Goal: Transaction & Acquisition: Purchase product/service

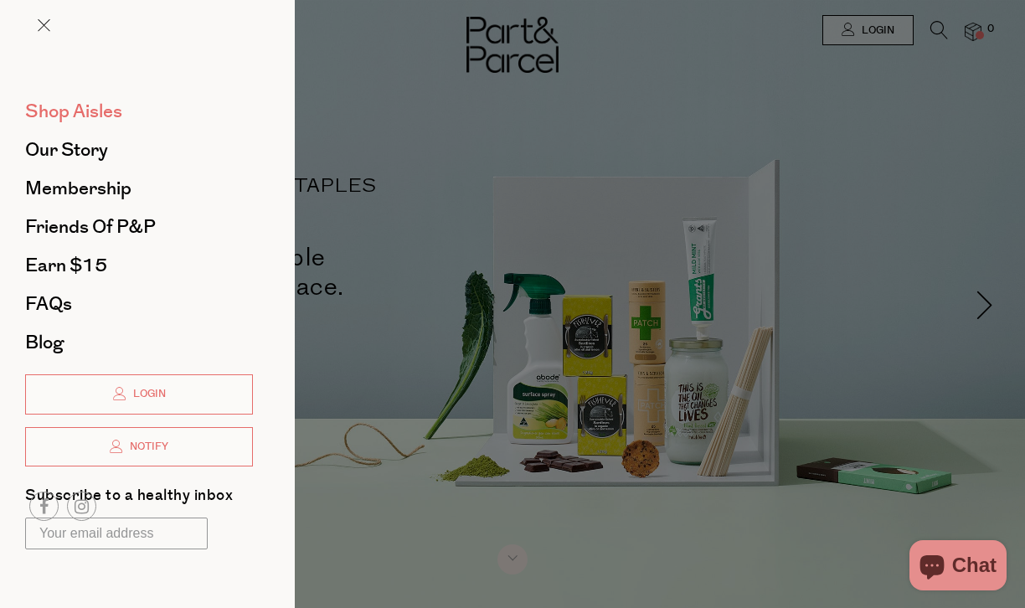
click at [65, 113] on span "Shop Aisles" at bounding box center [73, 111] width 97 height 27
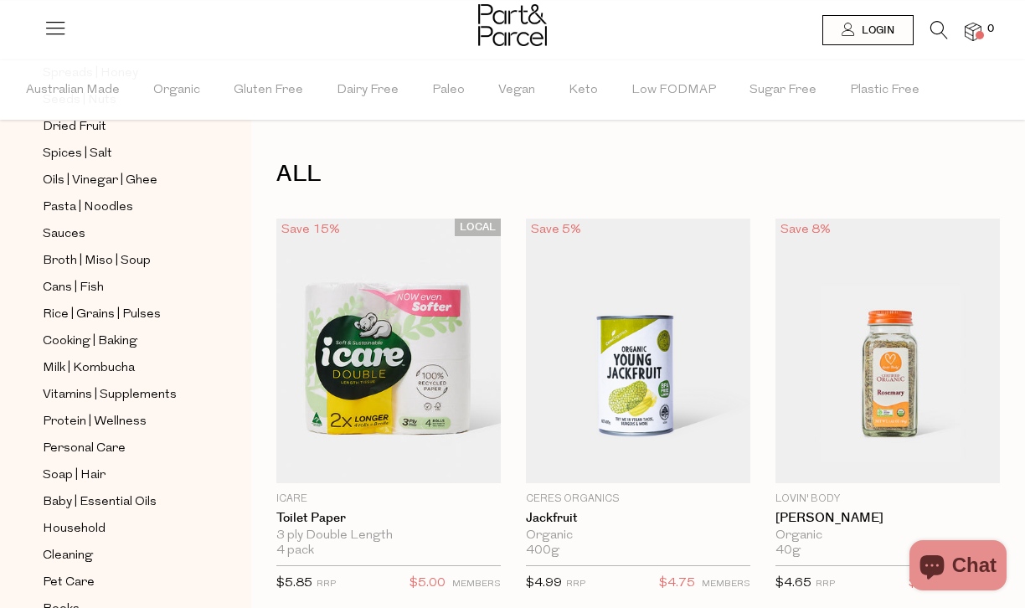
click at [57, 406] on ul "NEW IN Best Sellers Back In Stock Promotions Gifts | Hampers Muesli | Oats Snac…" at bounding box center [125, 166] width 179 height 905
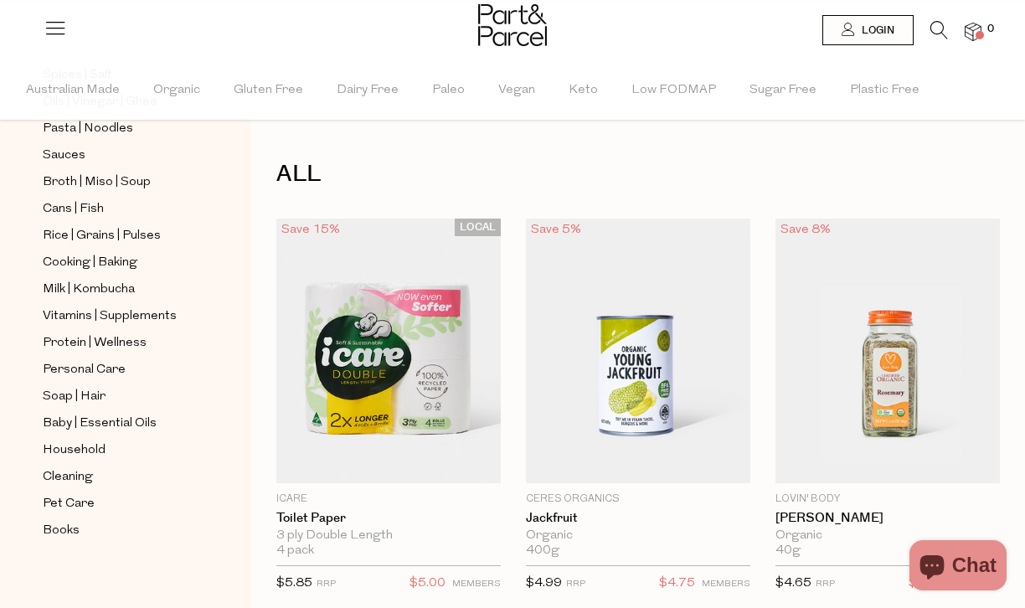
scroll to position [586, 0]
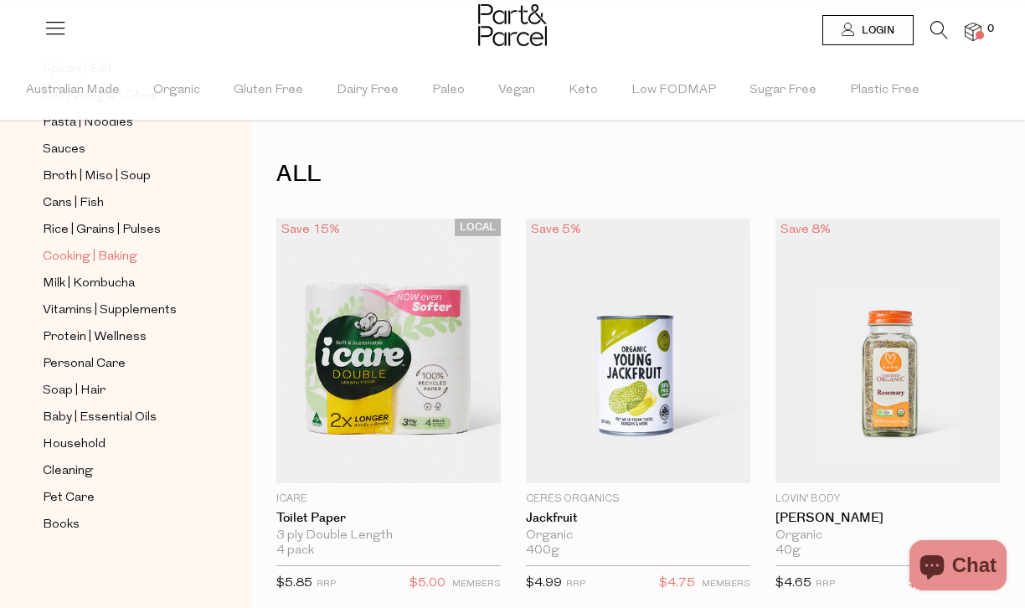
click at [116, 257] on span "Cooking | Baking" at bounding box center [90, 257] width 95 height 20
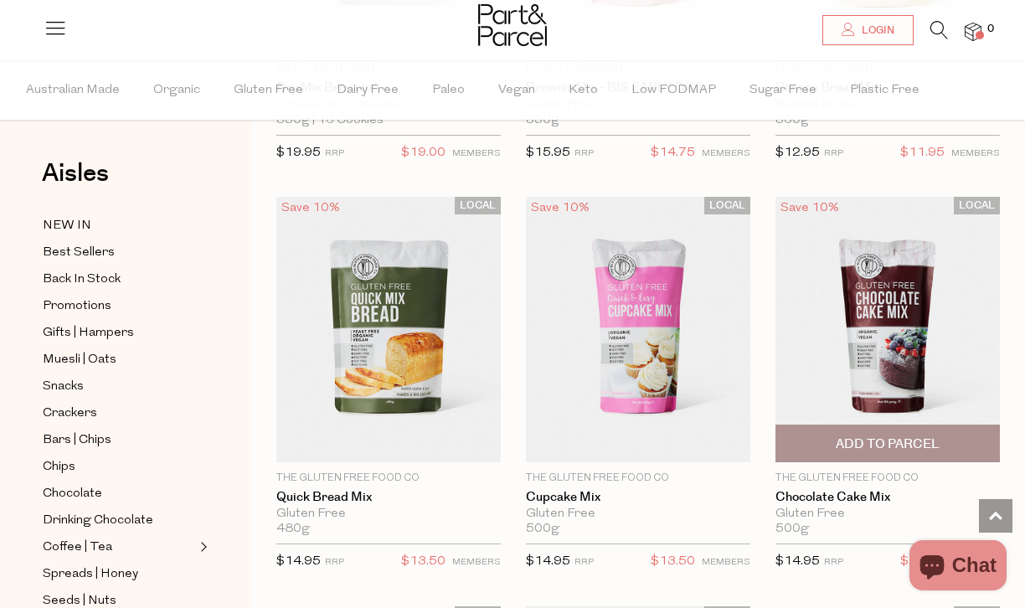
scroll to position [1261, 0]
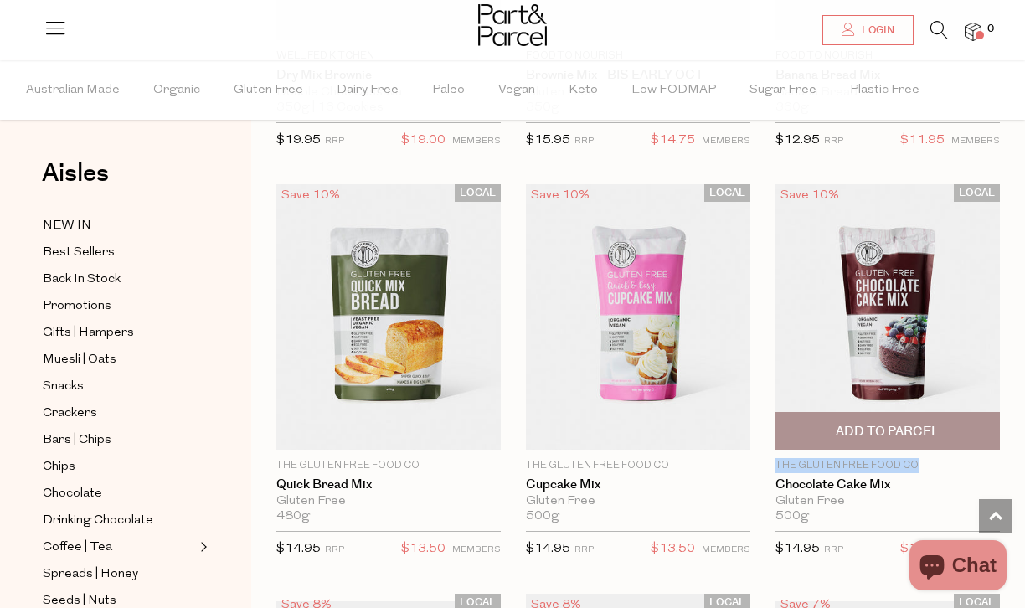
drag, startPoint x: 768, startPoint y: 459, endPoint x: 924, endPoint y: 466, distance: 155.9
click at [924, 466] on div "LOCAL Save 10% 1 Add To Parcel The Gluten Free Food Co Chocolate Cake Mix Glute…" at bounding box center [876, 376] width 250 height 384
copy p "The Gluten Free Food Co"
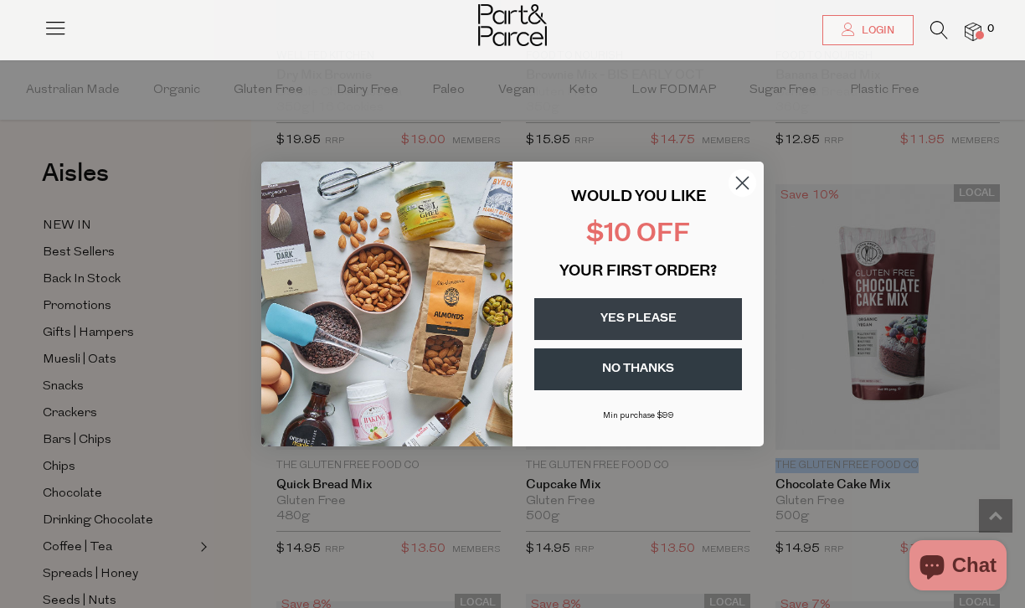
click at [747, 181] on circle "Close dialog" at bounding box center [743, 183] width 28 height 28
